Goal: Task Accomplishment & Management: Manage account settings

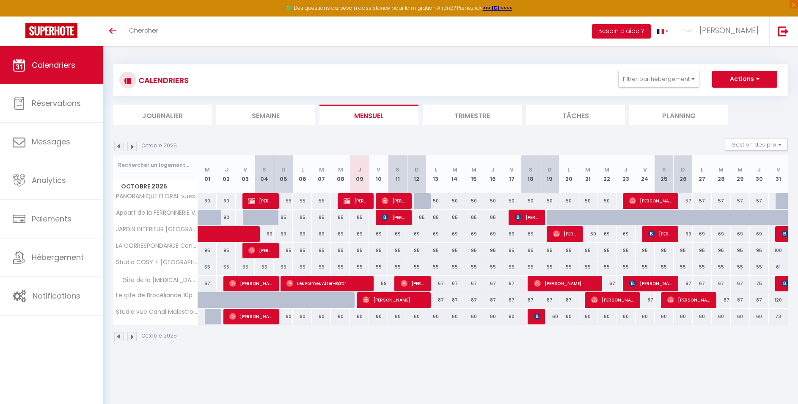
select select
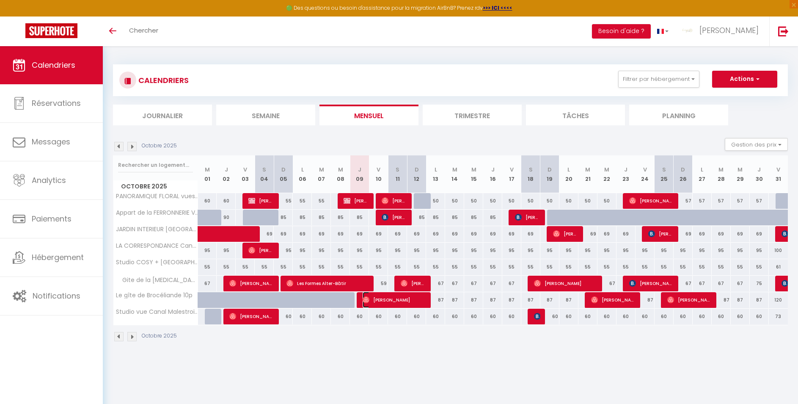
click at [387, 298] on span "[PERSON_NAME]" at bounding box center [394, 300] width 63 height 16
select select "OK"
select select "0"
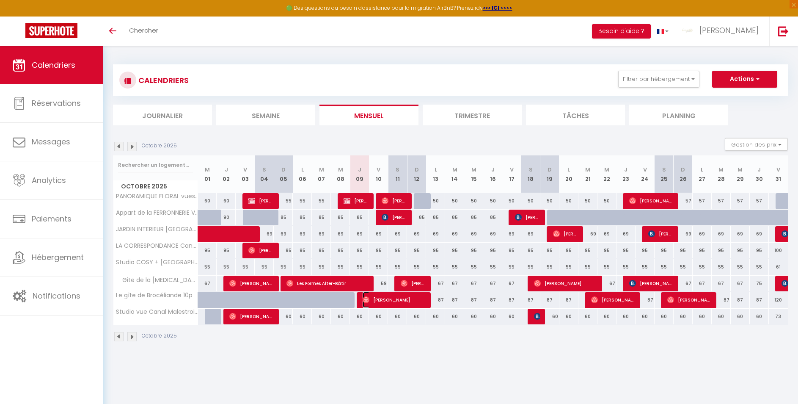
select select "1"
select select
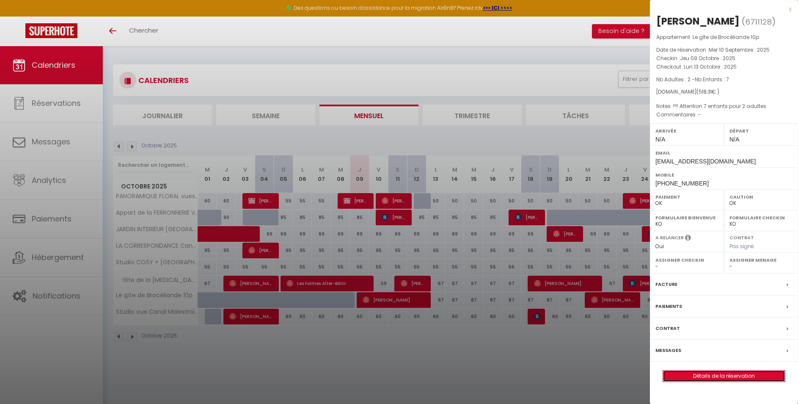
click at [718, 374] on link "Détails de la réservation" at bounding box center [724, 375] width 122 height 11
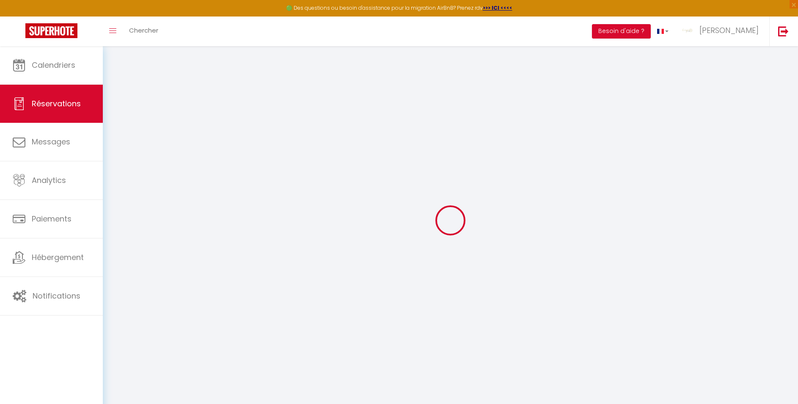
select select
checkbox input "false"
select select
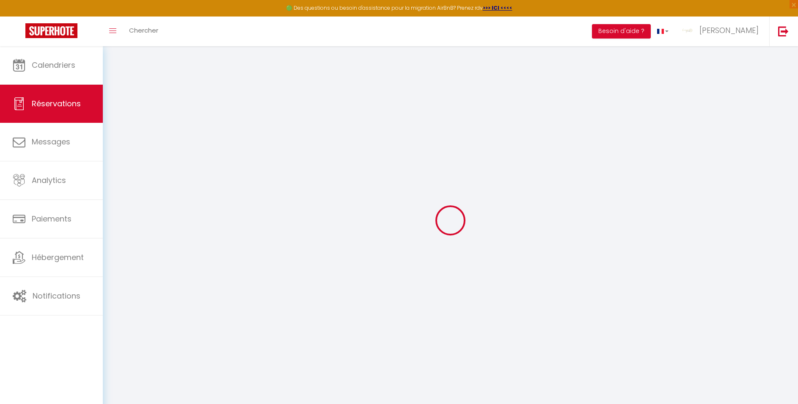
select select
checkbox input "false"
type textarea "!!!! Attention 7 enfants pour 2 adultes"
select select
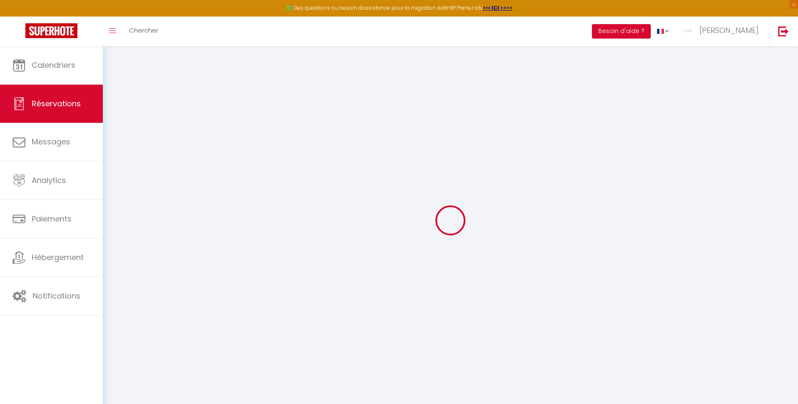
type input "100"
type input "2.31"
select select
checkbox input "false"
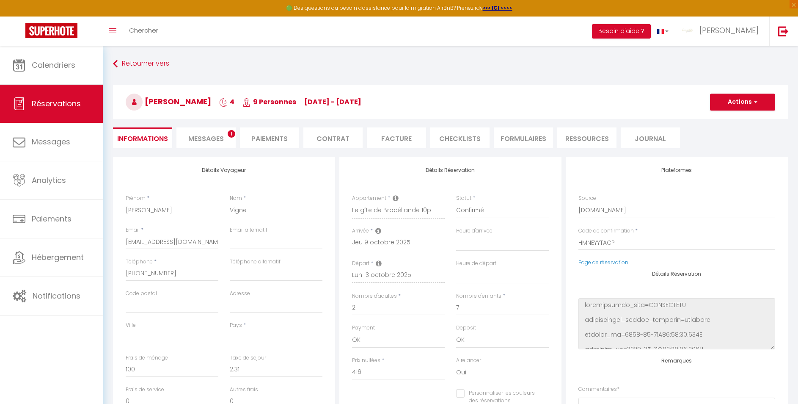
select select
checkbox input "false"
select select
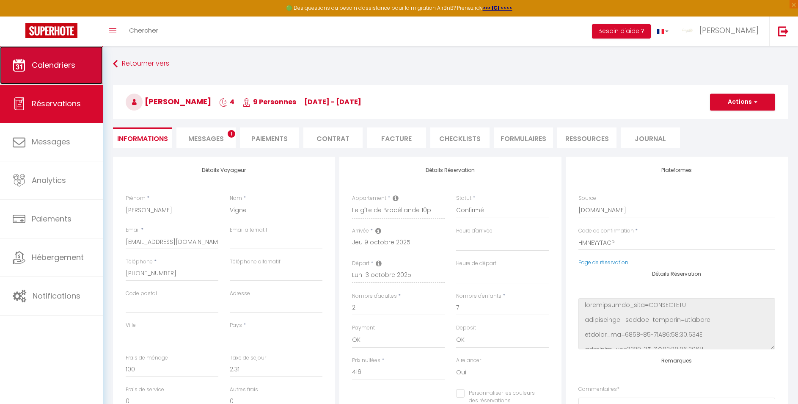
click at [52, 66] on span "Calendriers" at bounding box center [54, 65] width 44 height 11
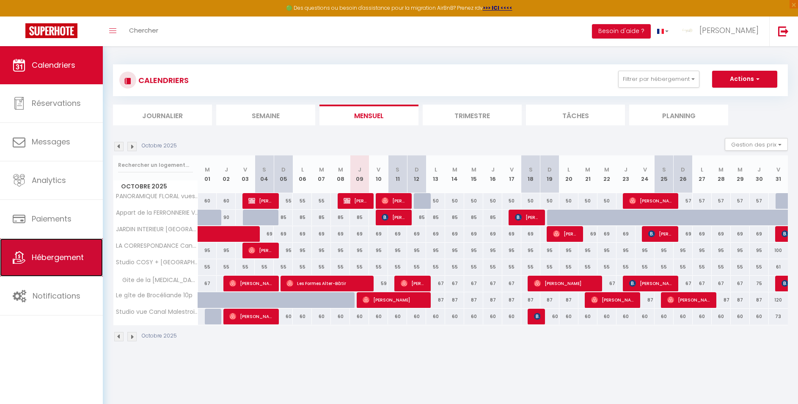
click at [56, 258] on span "Hébergement" at bounding box center [58, 257] width 52 height 11
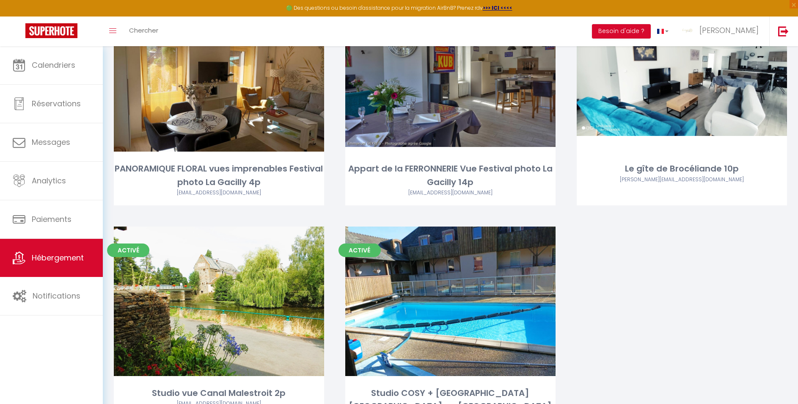
scroll to position [367, 0]
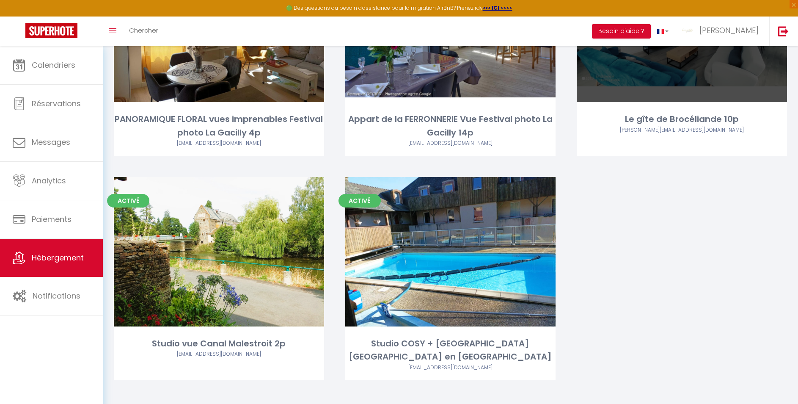
click at [658, 69] on div "Editer" at bounding box center [682, 27] width 210 height 149
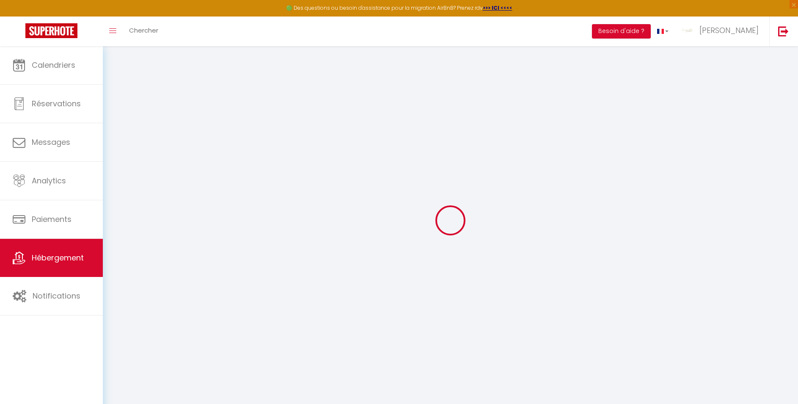
select select
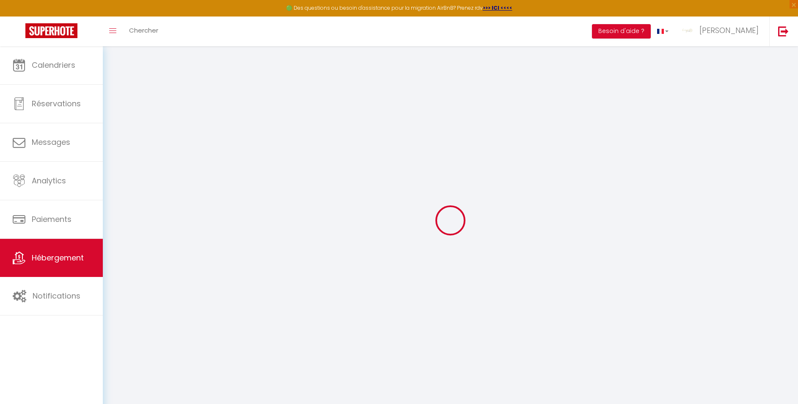
select select
checkbox input "false"
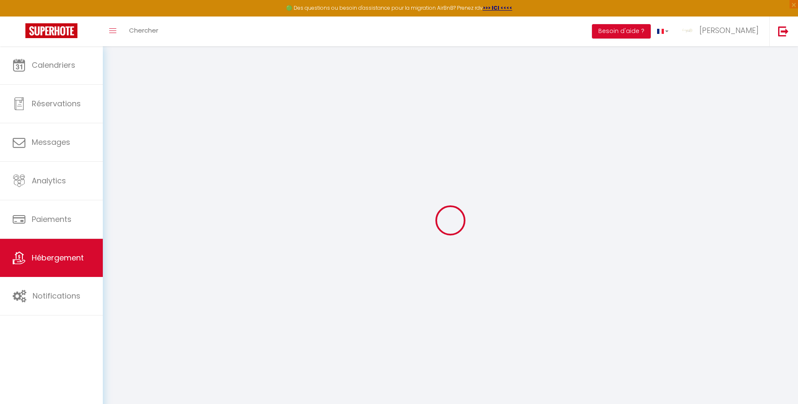
select select
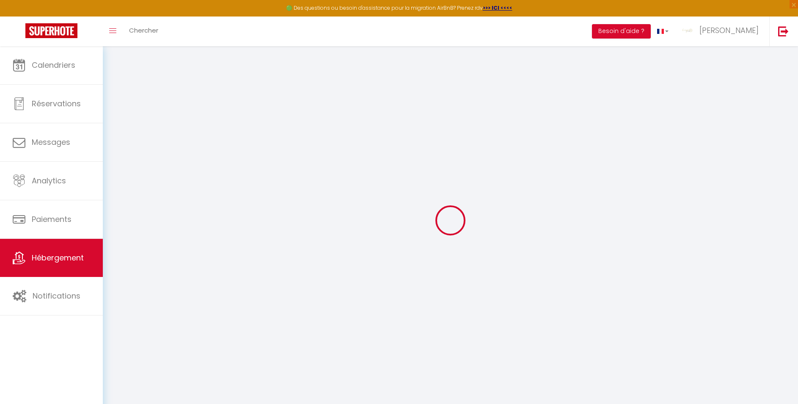
select select
checkbox input "false"
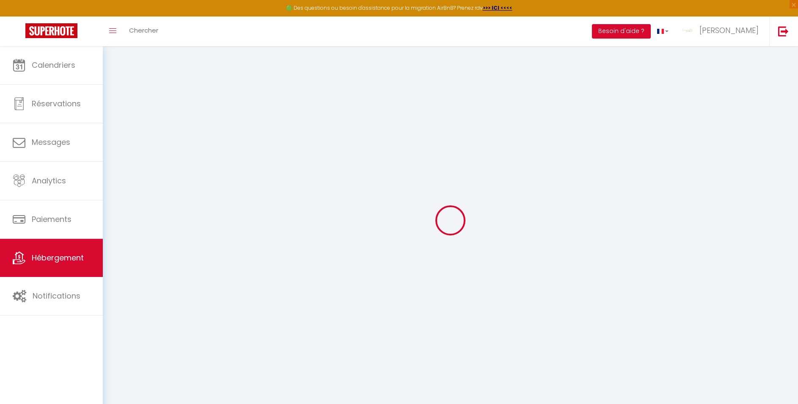
checkbox input "false"
select select
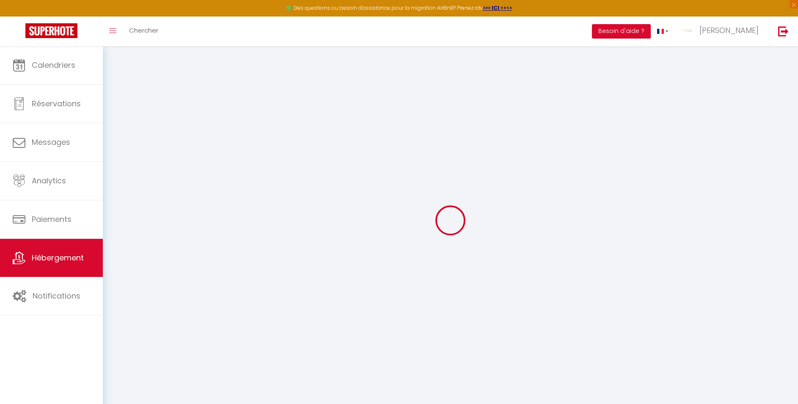
select select
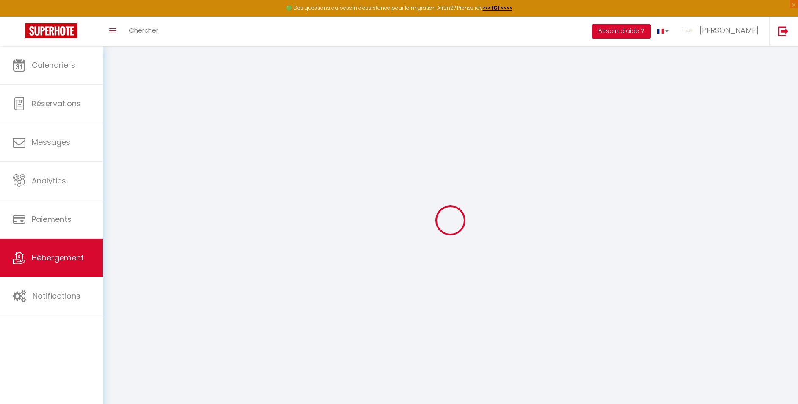
checkbox input "false"
select select
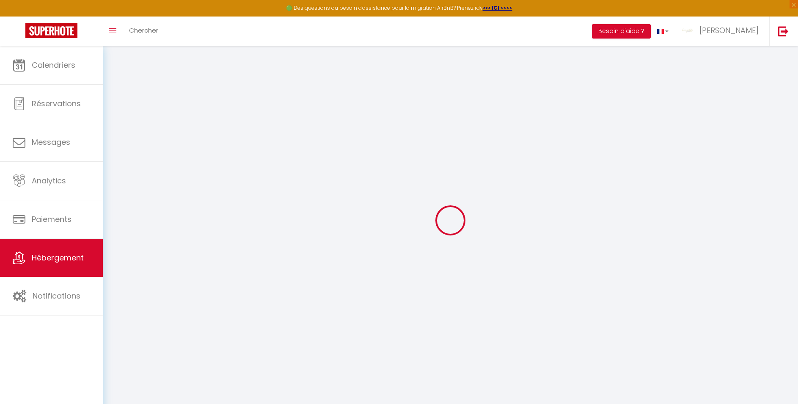
select select
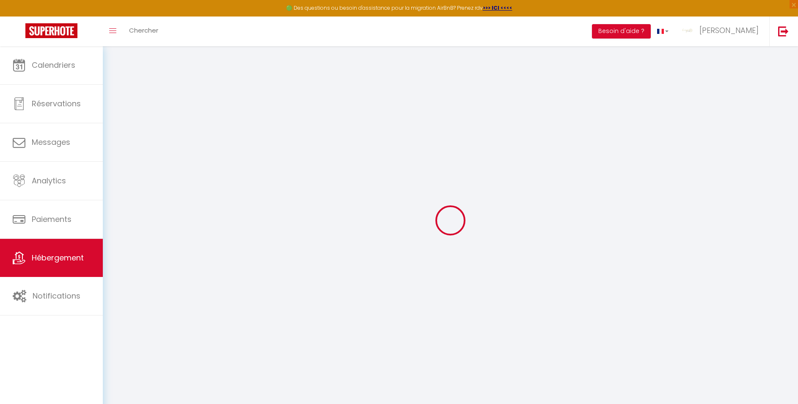
select select
checkbox input "false"
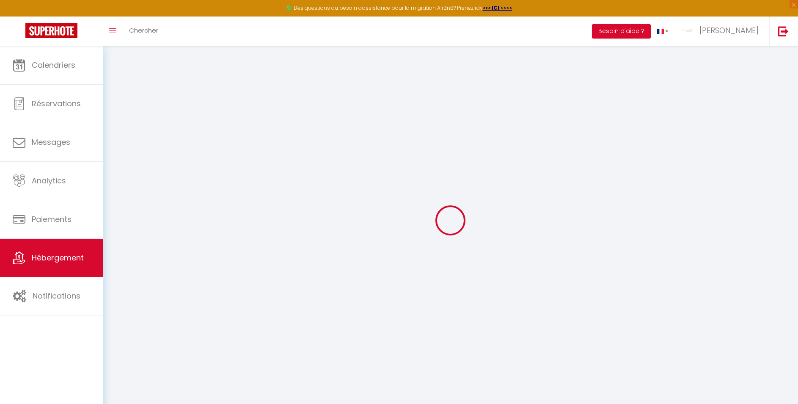
checkbox input "false"
select select
type input "Le gîte de Brocéliande 10p"
type input "[PERSON_NAME]"
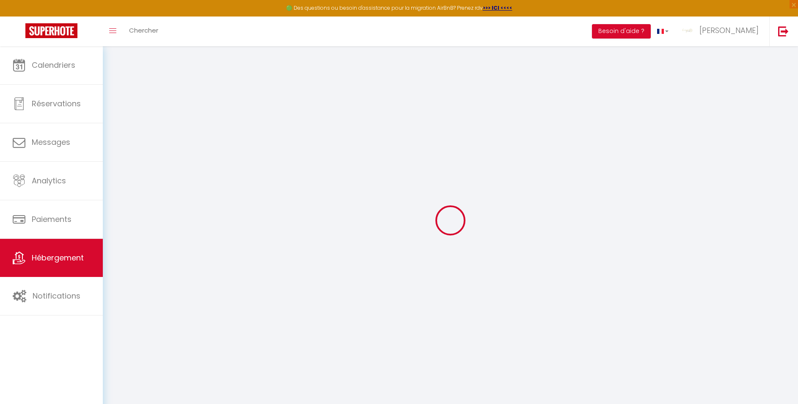
type input "CAPON"
select select "houses"
select select "10"
select select "4"
select select "2"
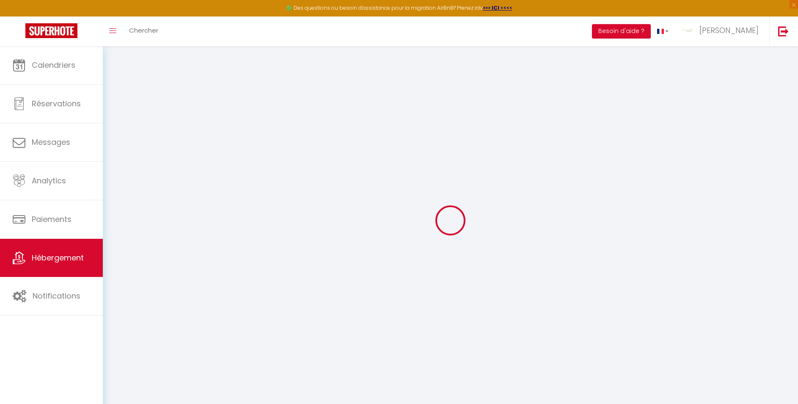
type input "90"
type input "15"
type input "100"
type input "500"
select select
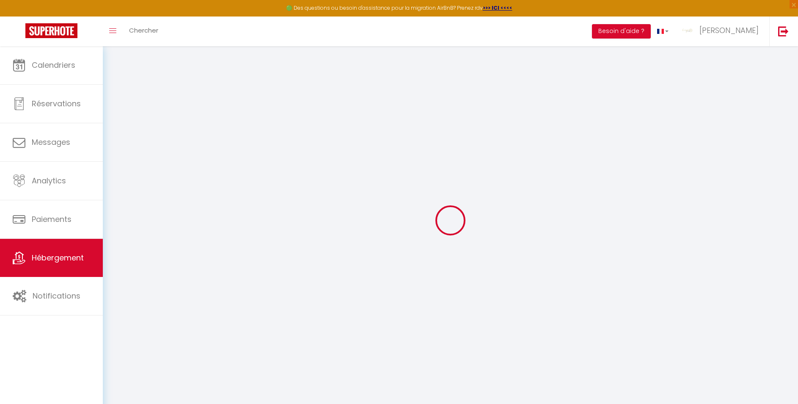
select select
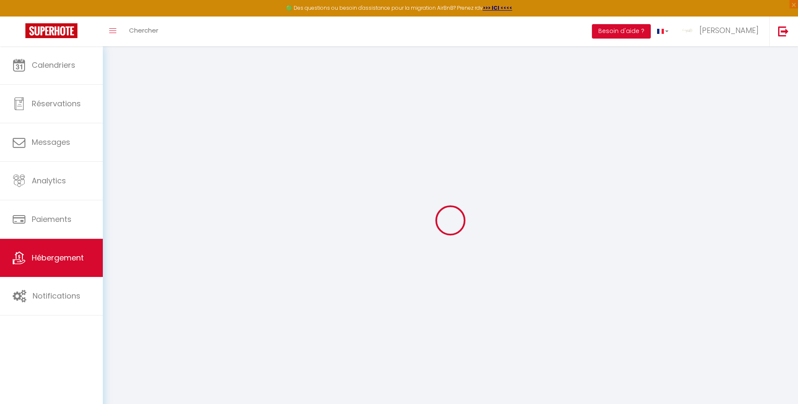
type input "[STREET_ADDRESS][GEOGRAPHIC_DATA]"
type input "56380"
type input "[GEOGRAPHIC_DATA]"
type input "[EMAIL_ADDRESS][DOMAIN_NAME]"
select select
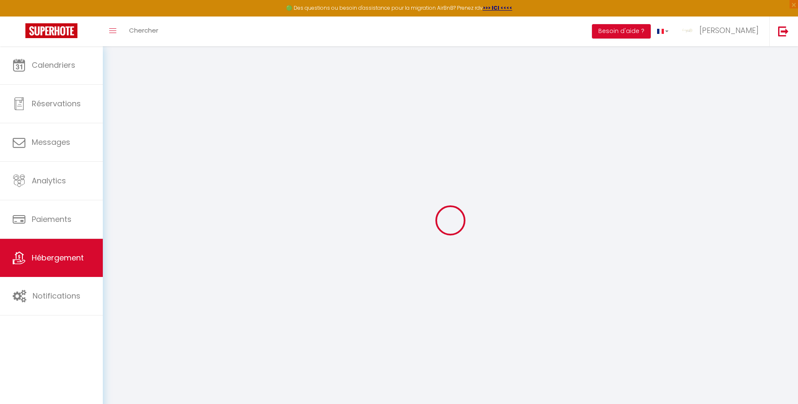
checkbox input "false"
type input "24"
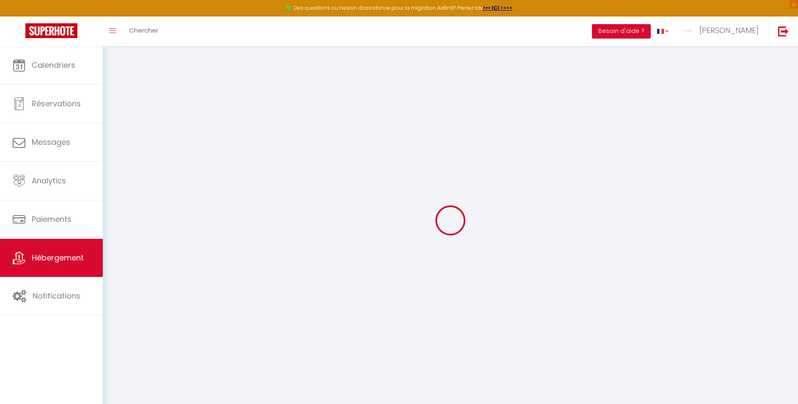
type input "100"
type input "0"
select select
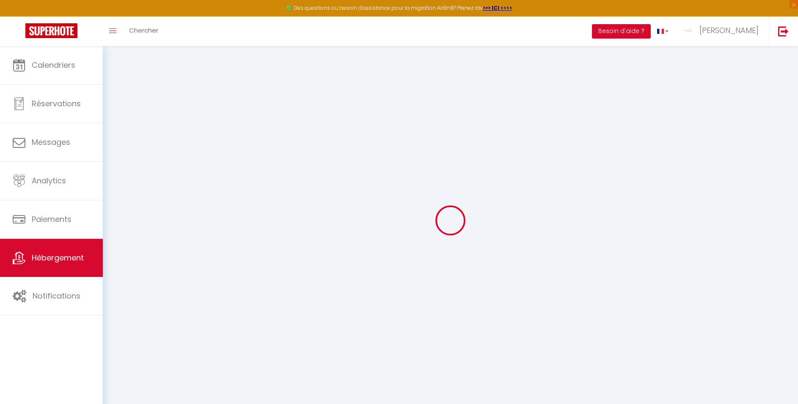
select select
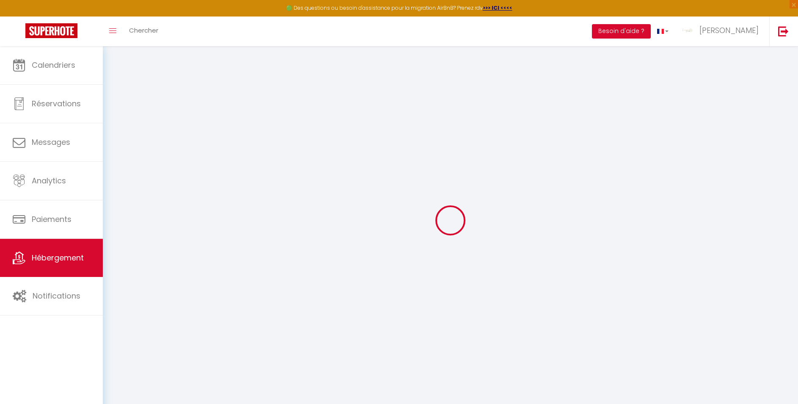
select select
checkbox input "false"
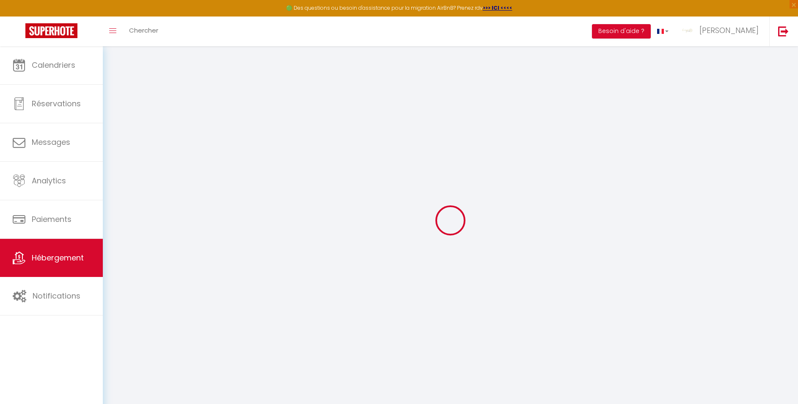
select select
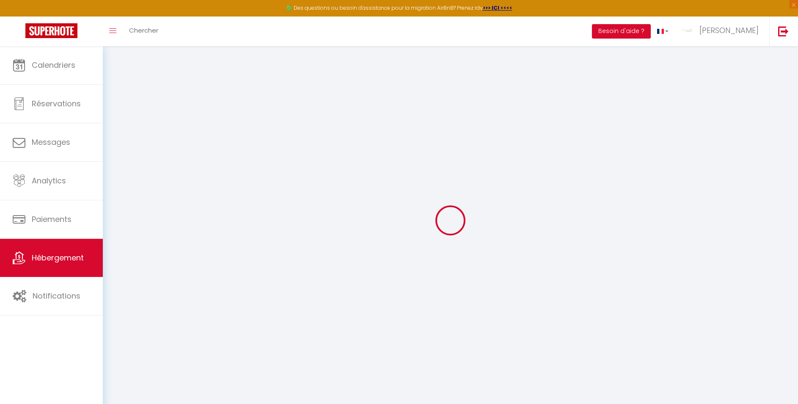
select select
checkbox input "false"
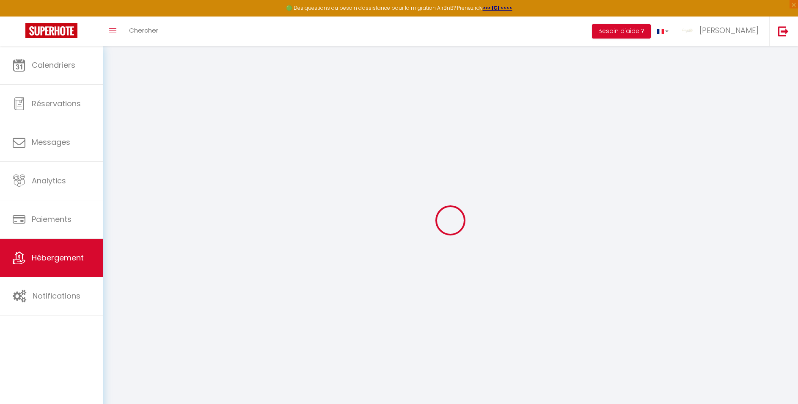
checkbox input "false"
select select
checkbox input "false"
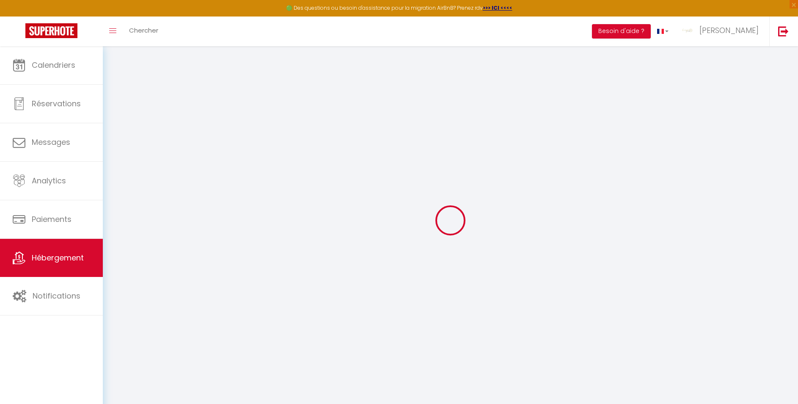
checkbox input "false"
select select "17:00"
select select
select select "11:00"
select select "15"
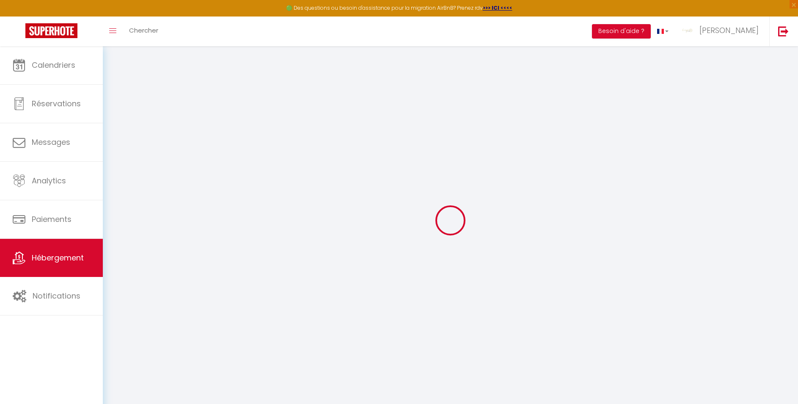
select select "30"
select select "12:00"
select select
checkbox input "false"
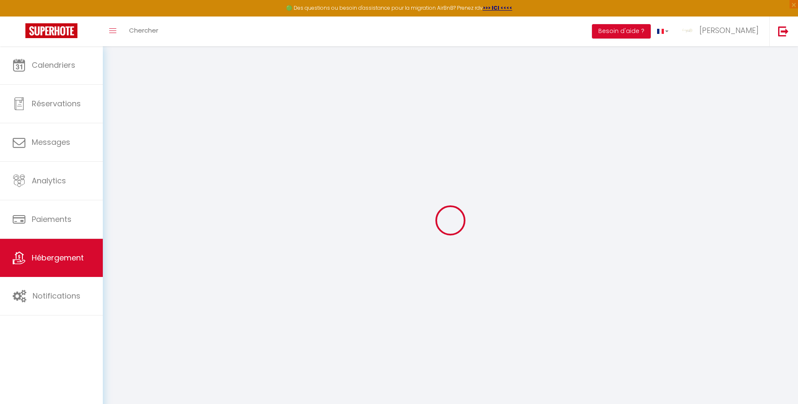
checkbox input "false"
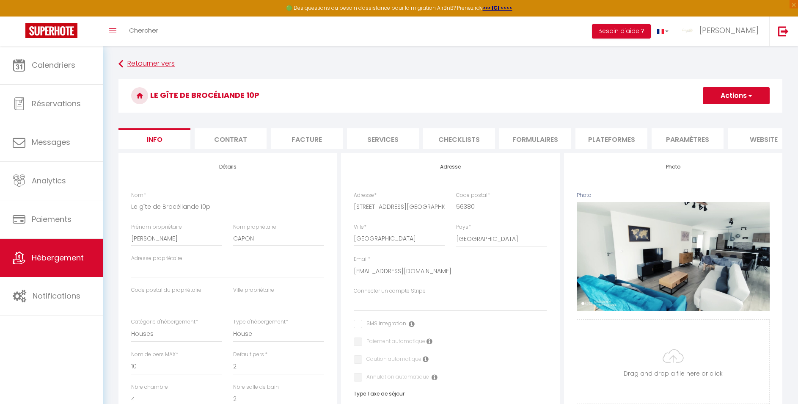
select select
checkbox input "false"
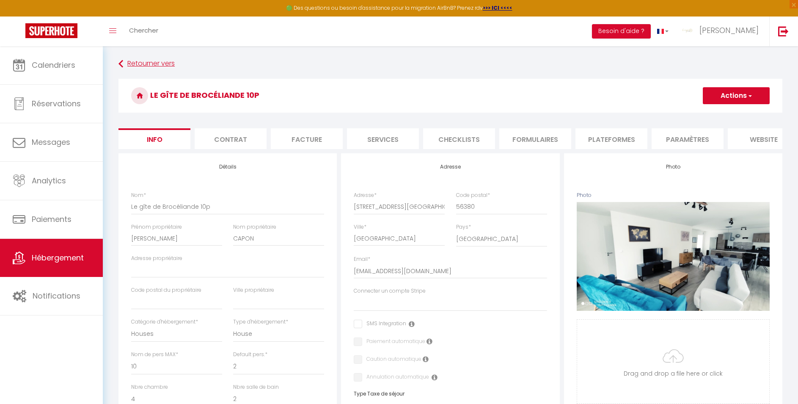
checkbox input "false"
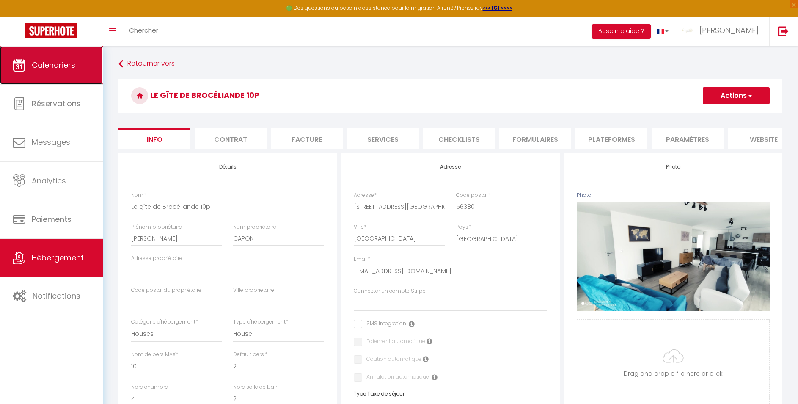
click at [51, 68] on span "Calendriers" at bounding box center [54, 65] width 44 height 11
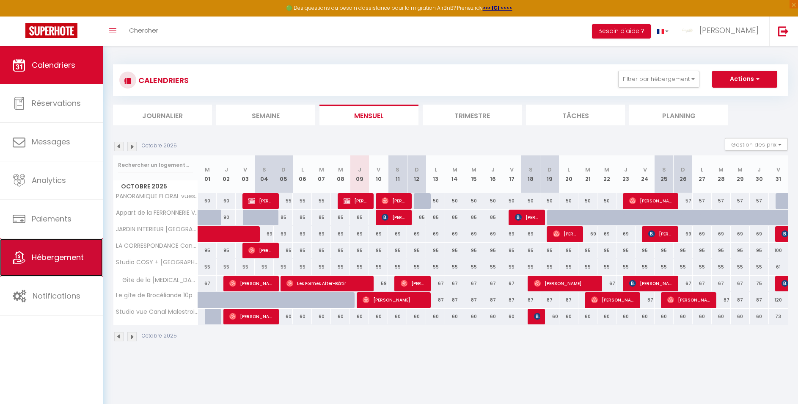
click at [41, 261] on span "Hébergement" at bounding box center [58, 257] width 52 height 11
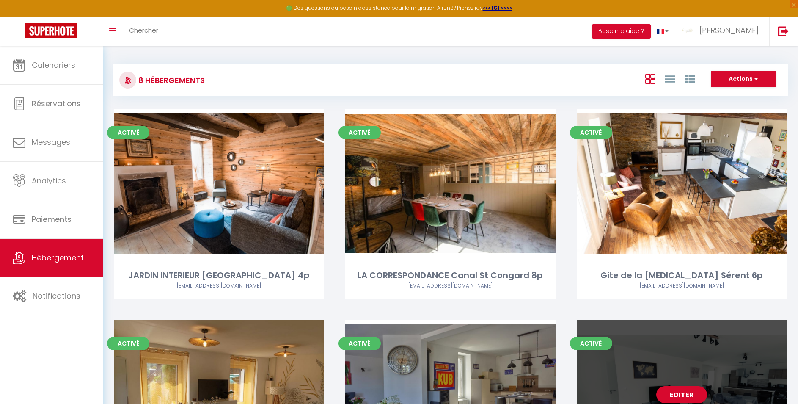
click at [749, 358] on div "Editer" at bounding box center [682, 394] width 210 height 149
select select "3"
select select "2"
select select "1"
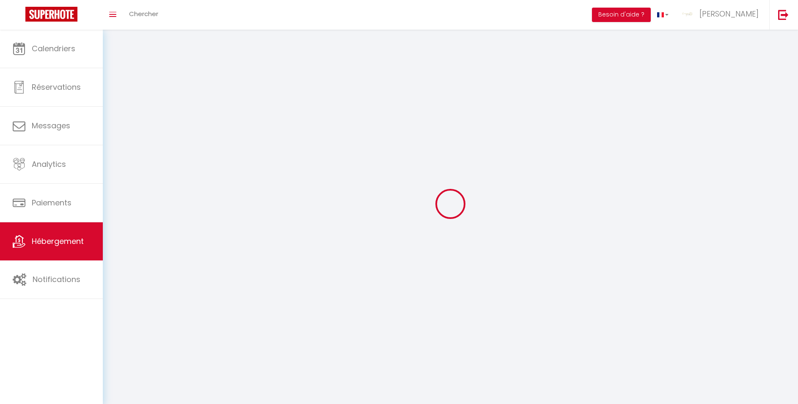
select select
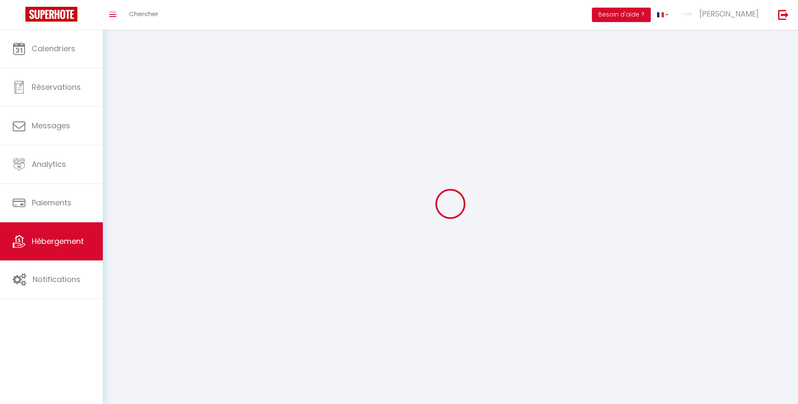
checkbox input "false"
select select
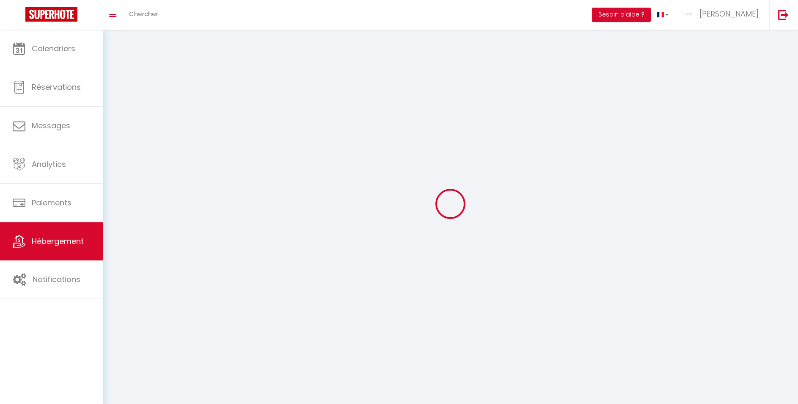
select select
select select "28"
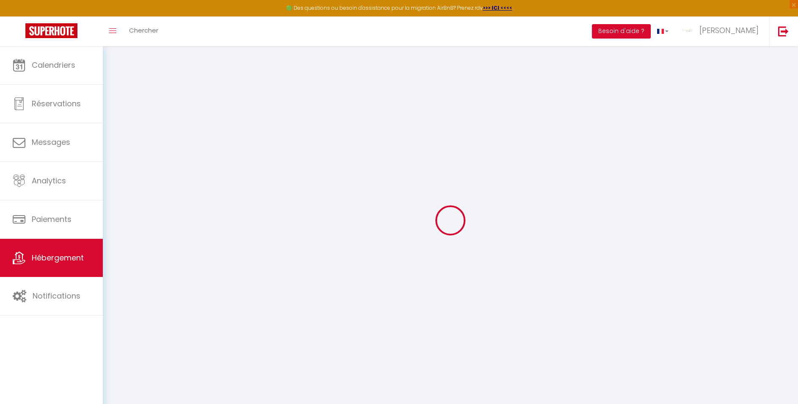
select select
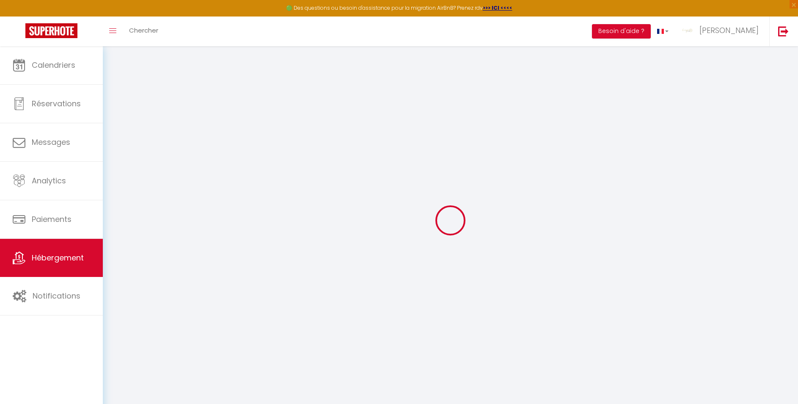
select select
checkbox input "false"
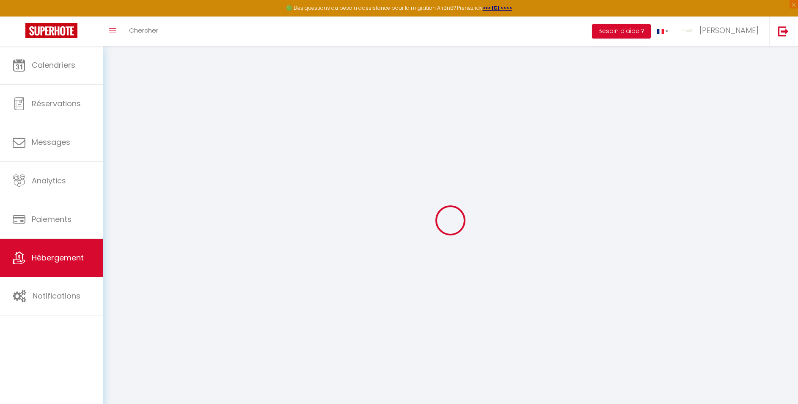
select select
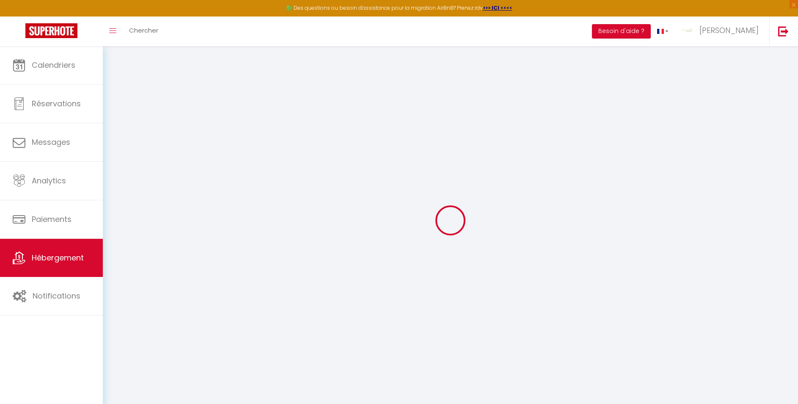
select select
checkbox input "false"
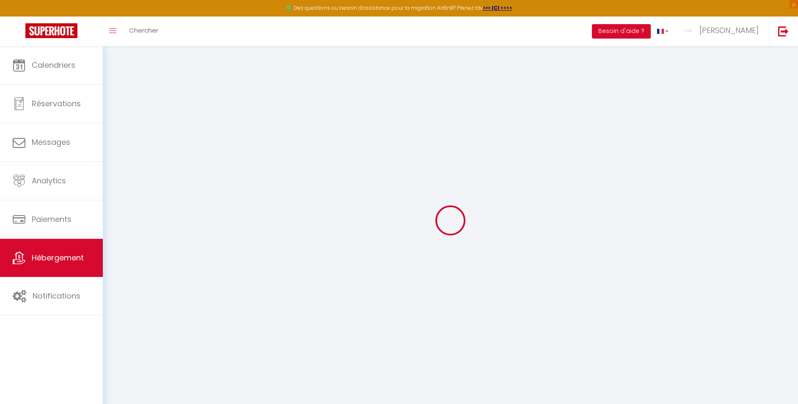
checkbox input "false"
select select
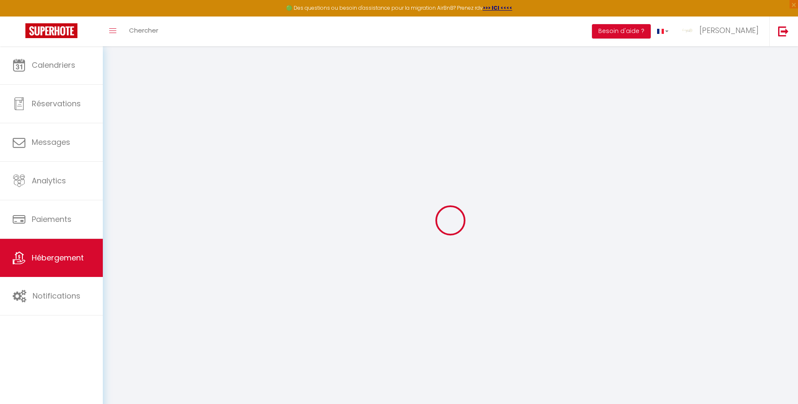
select select
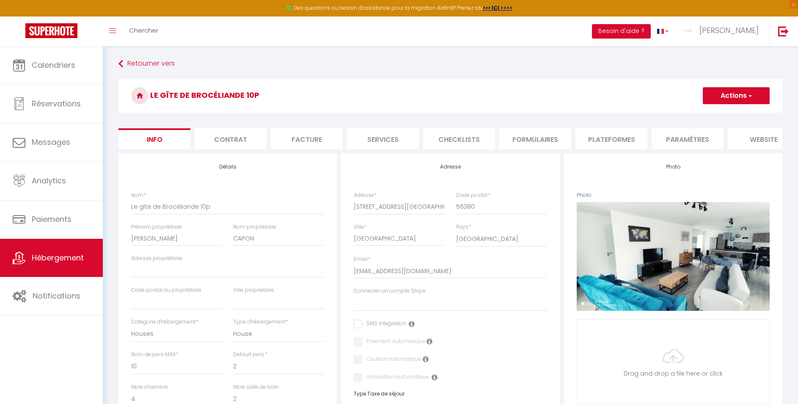
click at [691, 140] on li "Paramètres" at bounding box center [688, 138] width 72 height 21
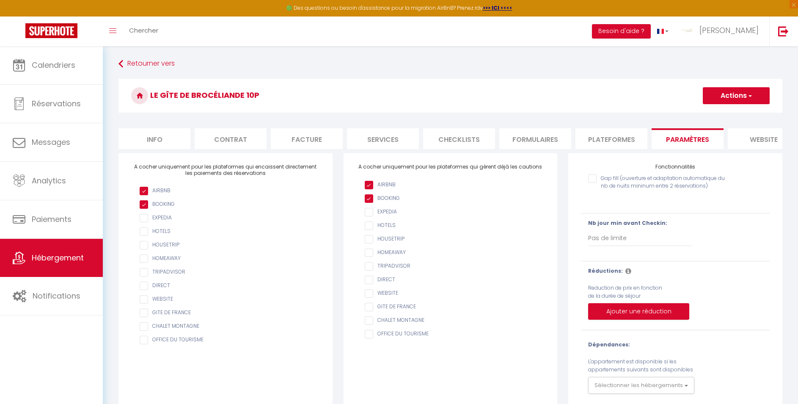
click at [607, 136] on li "Plateformes" at bounding box center [612, 138] width 72 height 21
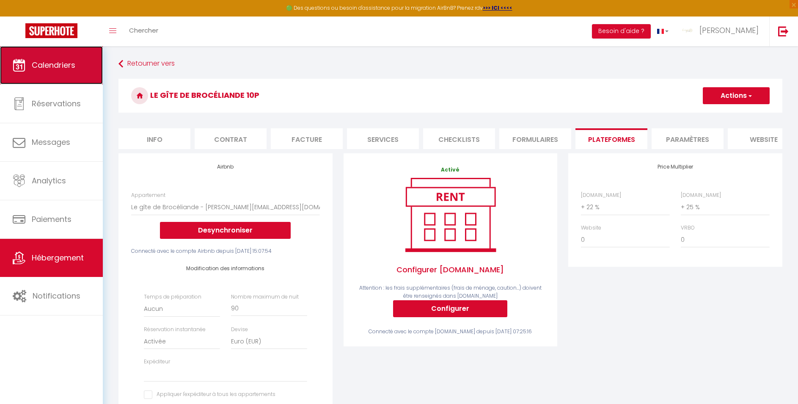
click at [44, 71] on link "Calendriers" at bounding box center [51, 65] width 103 height 38
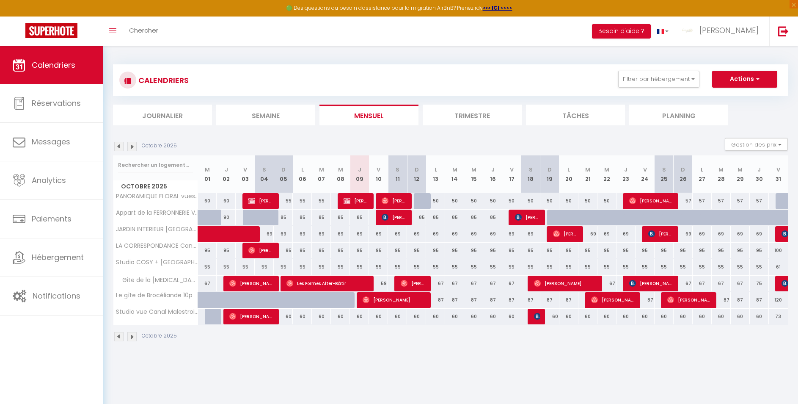
click at [438, 300] on div "87" at bounding box center [435, 300] width 19 height 16
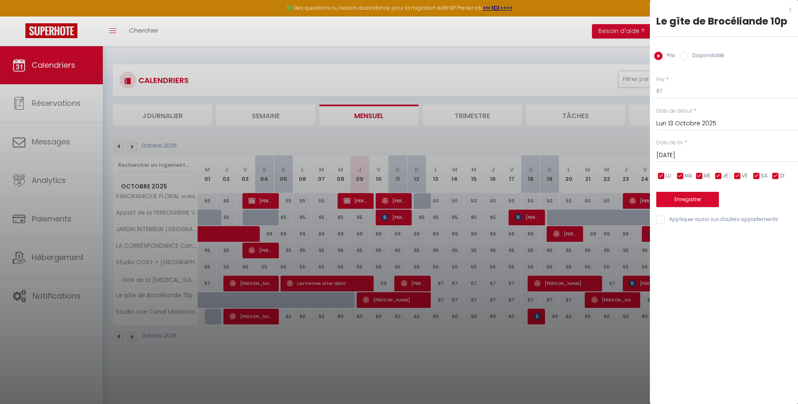
click at [545, 370] on div at bounding box center [399, 202] width 798 height 404
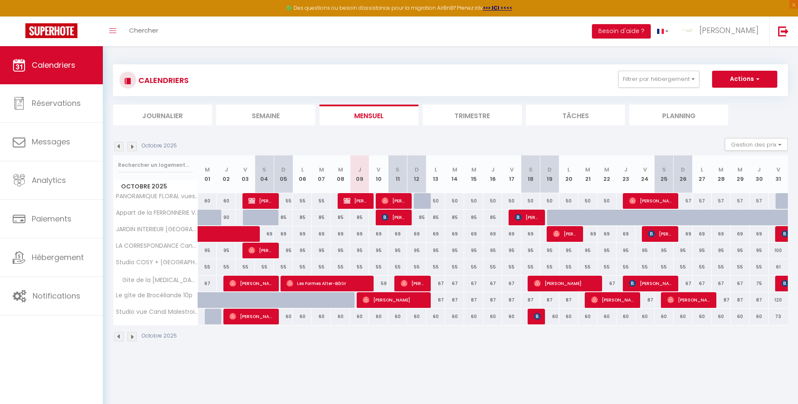
click at [438, 302] on div "87" at bounding box center [435, 300] width 19 height 16
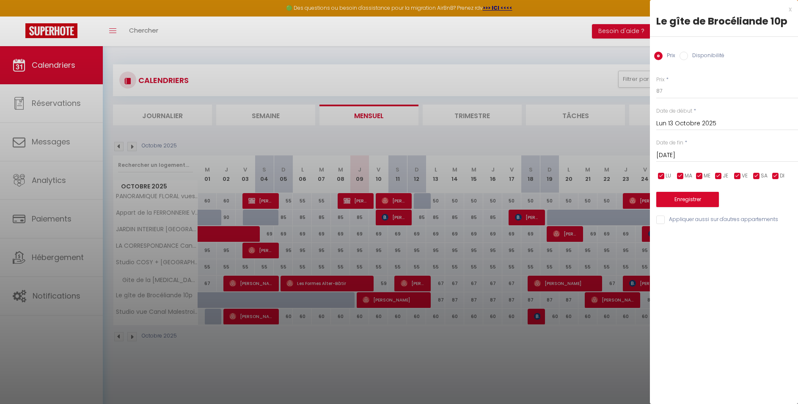
click at [315, 331] on div at bounding box center [399, 202] width 798 height 404
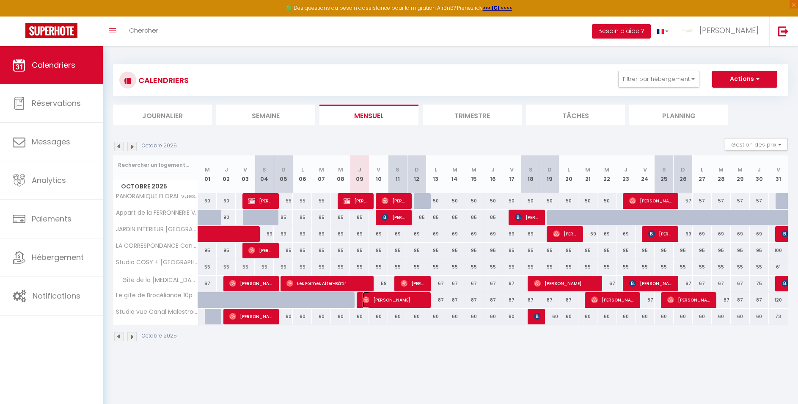
click at [397, 301] on span "[PERSON_NAME]" at bounding box center [394, 300] width 63 height 16
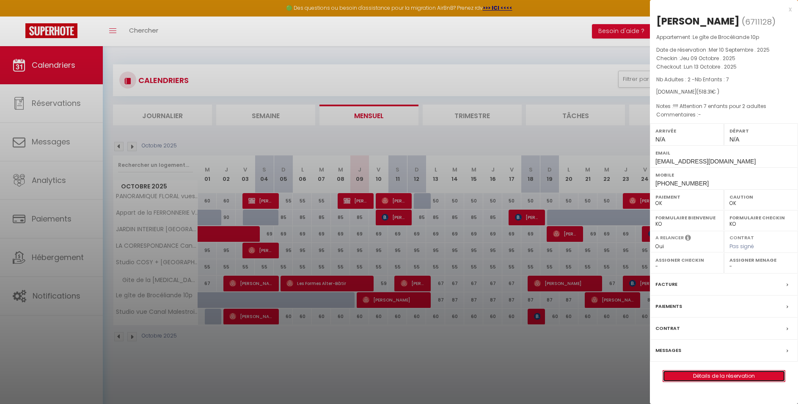
click at [714, 374] on link "Détails de la réservation" at bounding box center [724, 375] width 122 height 11
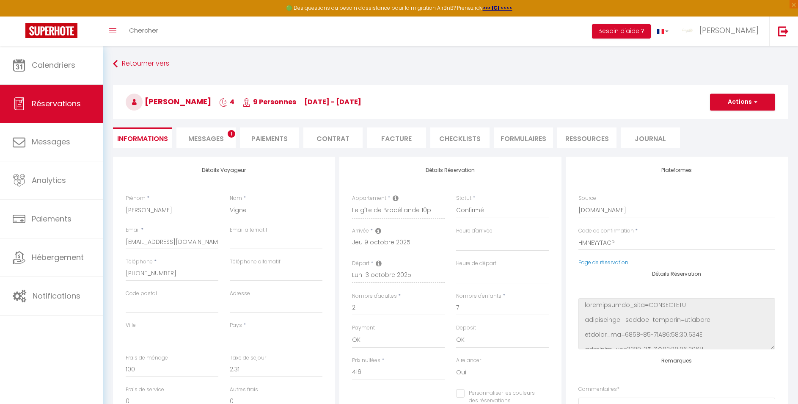
click at [198, 138] on span "Messages" at bounding box center [206, 139] width 36 height 10
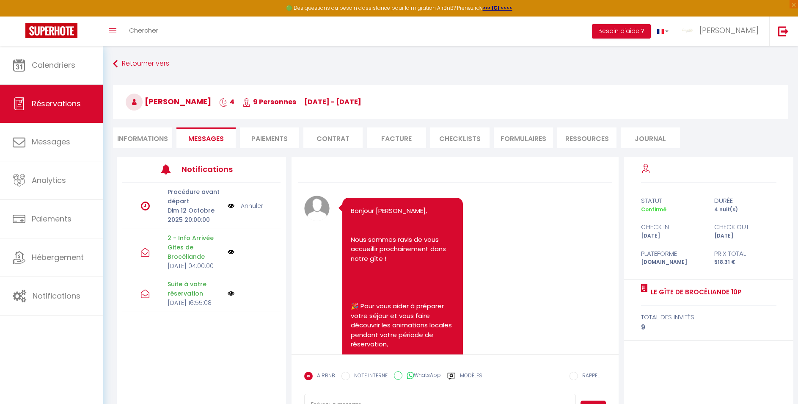
click at [145, 140] on li "Informations" at bounding box center [142, 137] width 59 height 21
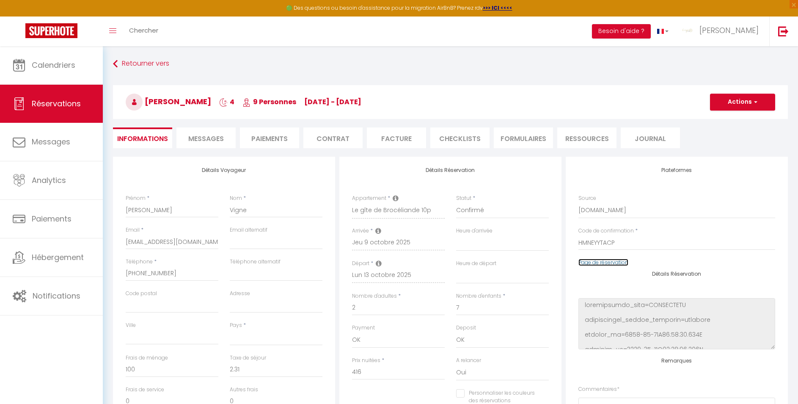
click at [599, 263] on link "Page de réservation" at bounding box center [604, 262] width 50 height 7
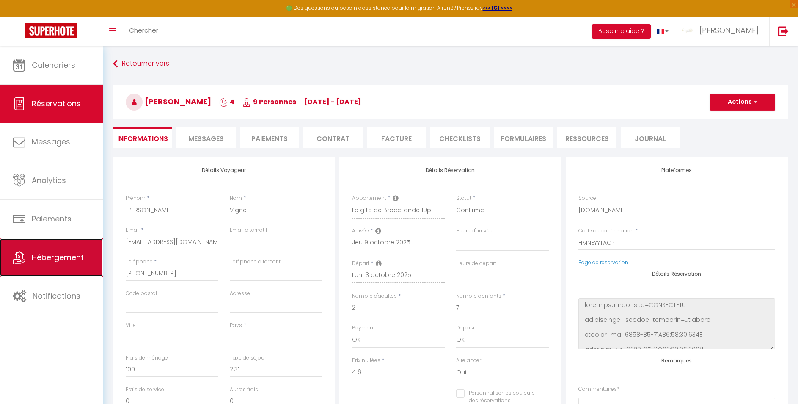
click at [53, 257] on span "Hébergement" at bounding box center [58, 257] width 52 height 11
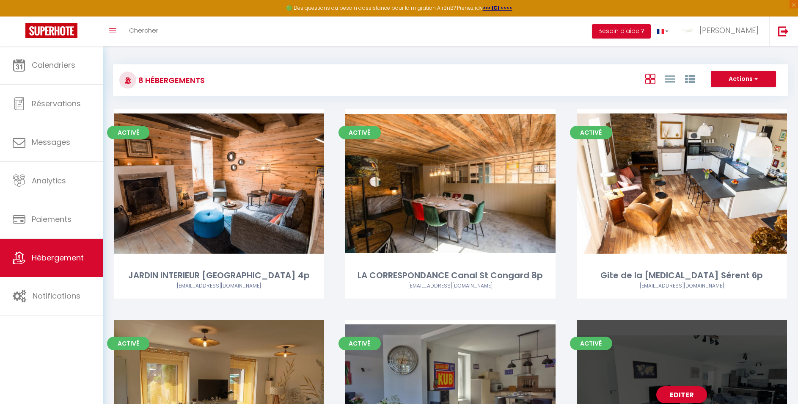
click at [681, 353] on div "Editer" at bounding box center [682, 394] width 210 height 149
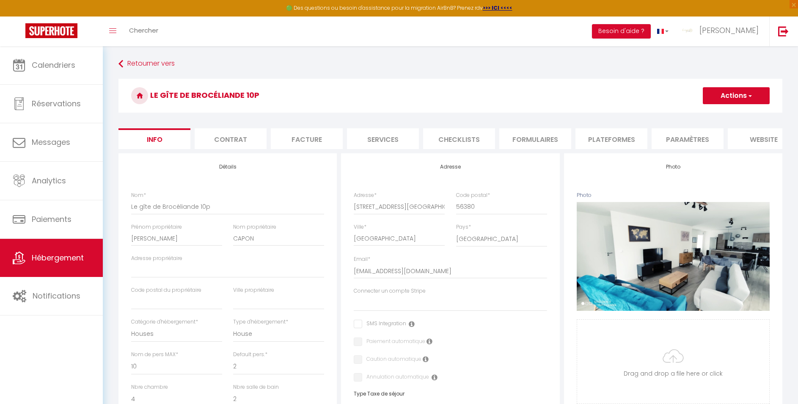
drag, startPoint x: 681, startPoint y: 353, endPoint x: 174, endPoint y: 298, distance: 509.3
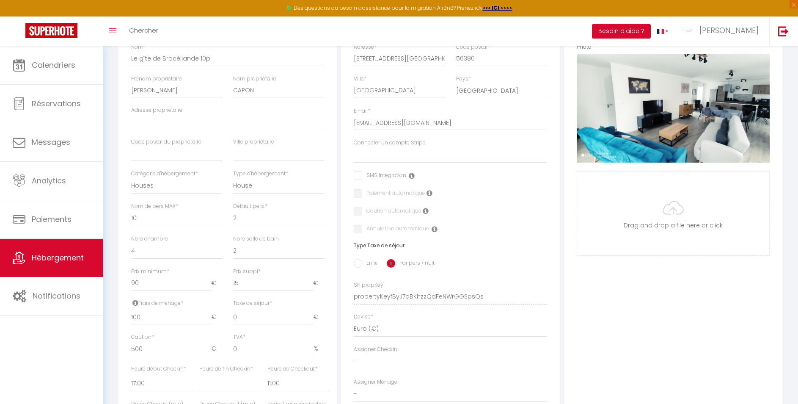
scroll to position [169, 0]
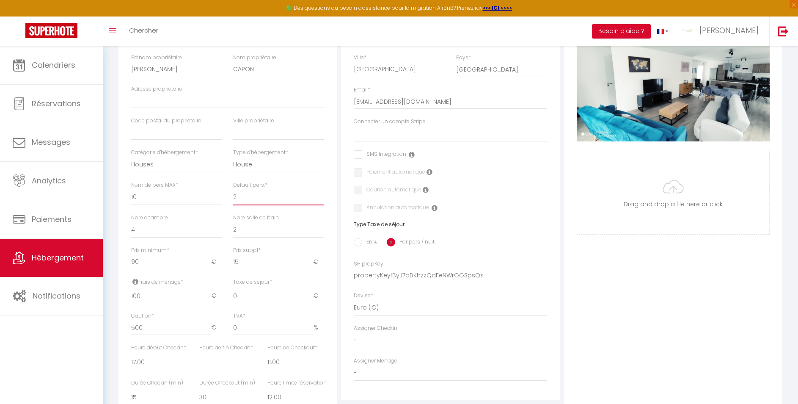
click at [251, 205] on select "1 2 3 4 5 6 7 8 9 10 11 12 13 14" at bounding box center [278, 197] width 91 height 16
click at [233, 197] on select "1 2 3 4 5 6 7 8 9 10 11 12 13 14" at bounding box center [278, 197] width 91 height 16
click at [142, 204] on select "1 2 3 4 5 6 7 8 9 10 11 12 13 14" at bounding box center [176, 197] width 91 height 16
click at [131, 197] on select "1 2 3 4 5 6 7 8 9 10 11 12 13 14" at bounding box center [176, 197] width 91 height 16
click at [143, 270] on input "90" at bounding box center [171, 261] width 80 height 15
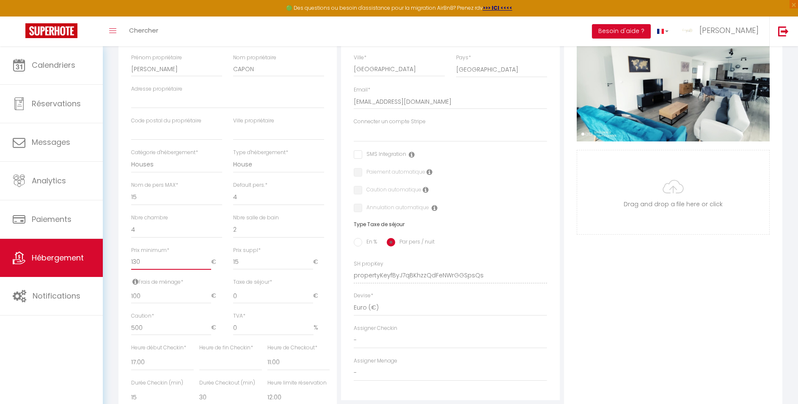
scroll to position [0, 0]
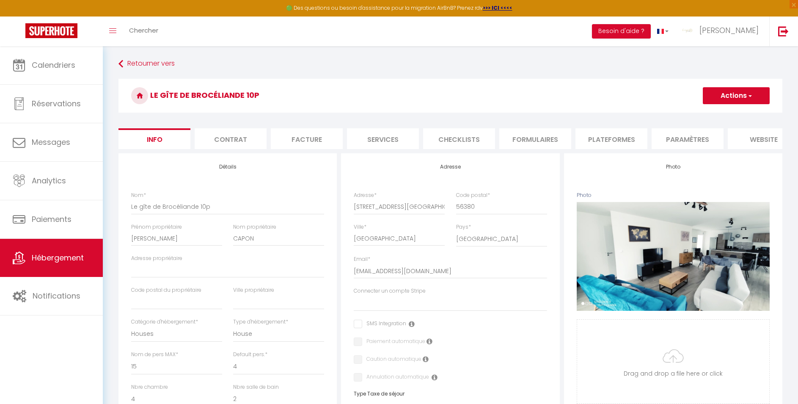
click at [719, 90] on button "Actions" at bounding box center [736, 95] width 67 height 17
click at [713, 114] on input "Enregistrer" at bounding box center [702, 114] width 31 height 8
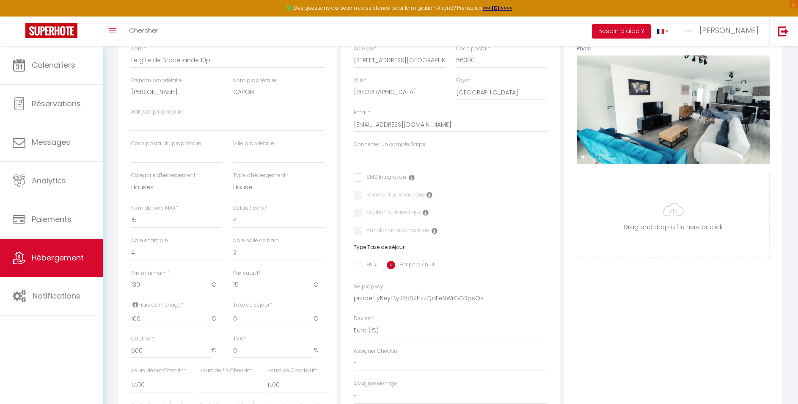
scroll to position [148, 0]
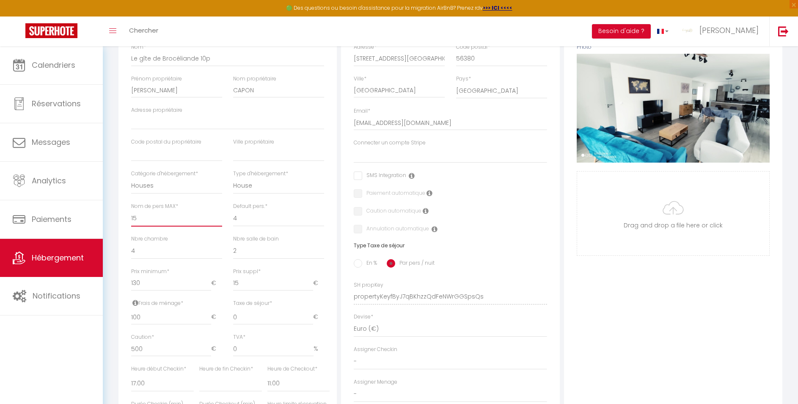
click at [165, 226] on select "1 2 3 4 5 6 7 8 9 10 11 12 13 14" at bounding box center [176, 218] width 91 height 16
click at [115, 296] on div "Retourner vers Le gîte de Brocéliande 10p Actions Enregistrer Dupliquer Supprim…" at bounding box center [450, 242] width 675 height 668
click at [258, 291] on input "15" at bounding box center [273, 283] width 80 height 15
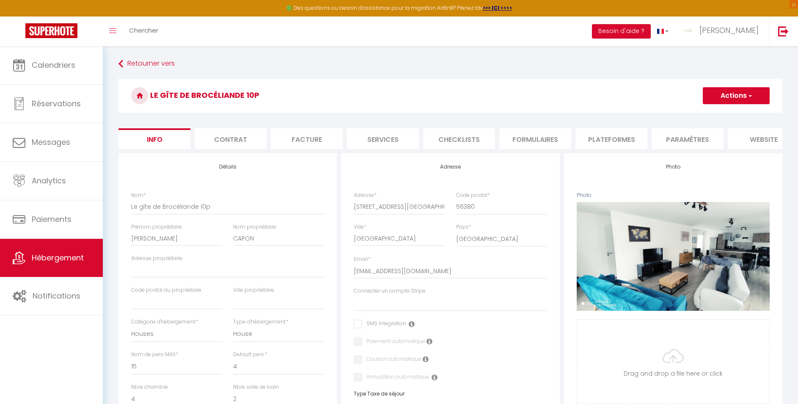
click at [725, 99] on button "Actions" at bounding box center [736, 95] width 67 height 17
click at [717, 113] on input "Enregistrer" at bounding box center [702, 114] width 31 height 8
click at [692, 114] on input "Enregistrer" at bounding box center [702, 114] width 31 height 8
